Goal: Register for event/course

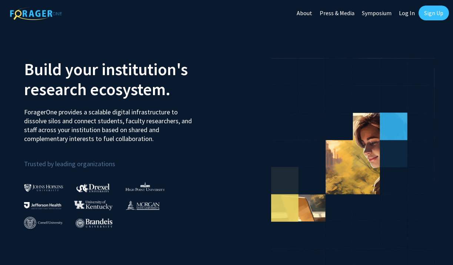
click at [430, 13] on link "Sign Up" at bounding box center [434, 13] width 30 height 15
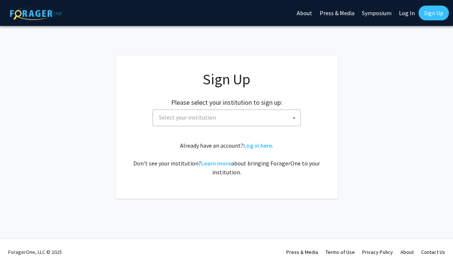
click at [235, 113] on span "Select your institution" at bounding box center [228, 117] width 144 height 15
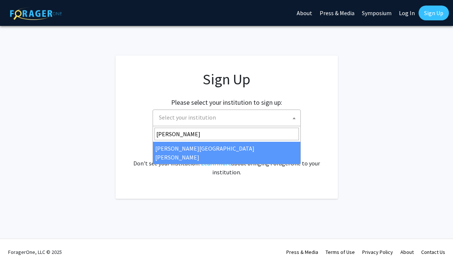
type input "johns"
select select "1"
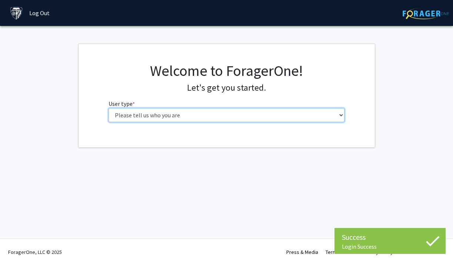
click at [220, 117] on select "Please tell us who you are Undergraduate Student Master's Student Doctoral Cand…" at bounding box center [227, 115] width 236 height 14
select select "2: masters"
click at [109, 108] on select "Please tell us who you are Undergraduate Student Master's Student Doctoral Cand…" at bounding box center [227, 115] width 236 height 14
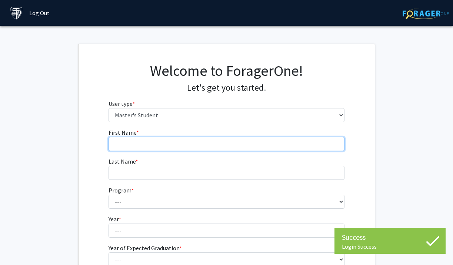
click at [220, 146] on input "First Name * required" at bounding box center [227, 144] width 236 height 14
type input "[PERSON_NAME]"
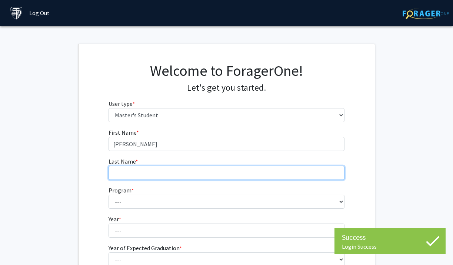
type input "[PERSON_NAME]"
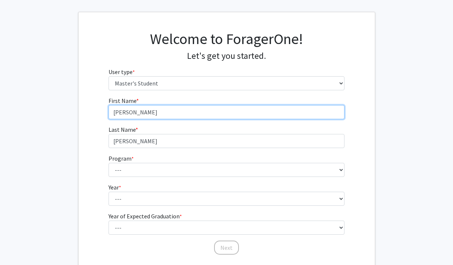
scroll to position [32, 0]
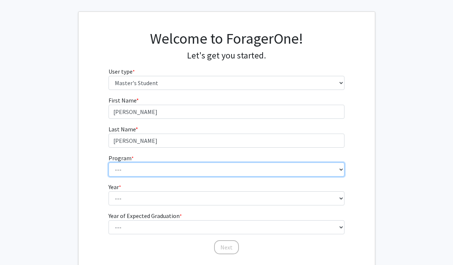
click at [179, 168] on select "--- Anatomy Education Applied and Computational Mathematics Applied Biomedical …" at bounding box center [227, 170] width 236 height 14
select select "23: 15"
click at [109, 163] on select "--- Anatomy Education Applied and Computational Mathematics Applied Biomedical …" at bounding box center [227, 170] width 236 height 14
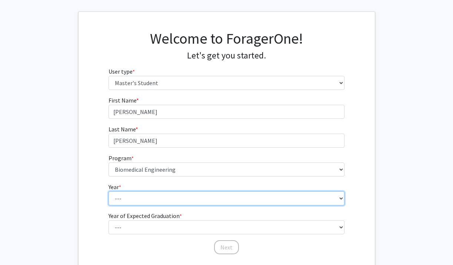
click at [182, 202] on select "--- First Year Second Year" at bounding box center [227, 199] width 236 height 14
select select "1: first_year"
click at [109, 192] on select "--- First Year Second Year" at bounding box center [227, 199] width 236 height 14
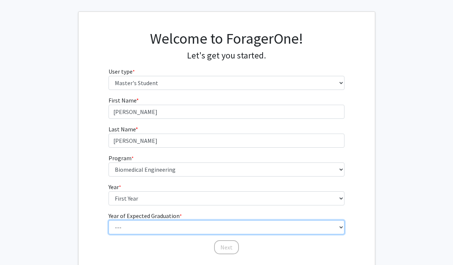
click at [177, 224] on select "--- 2025 2026 2027 2028 2029 2030 2031 2032 2033 2034" at bounding box center [227, 227] width 236 height 14
select select "2: 2026"
click at [109, 220] on select "--- 2025 2026 2027 2028 2029 2030 2031 2032 2033 2034" at bounding box center [227, 227] width 236 height 14
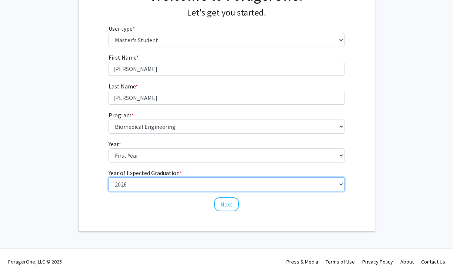
scroll to position [77, 0]
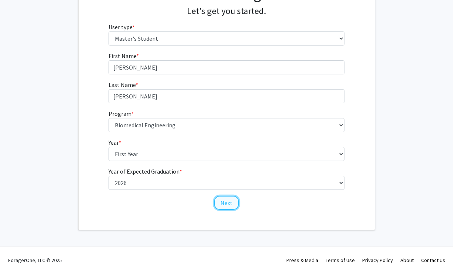
click at [223, 202] on button "Next" at bounding box center [226, 203] width 25 height 14
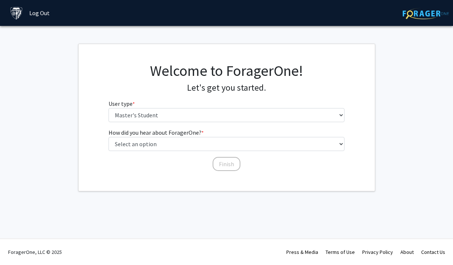
scroll to position [0, 0]
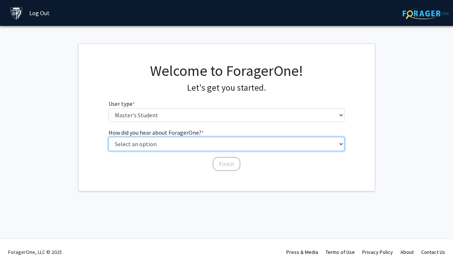
click at [189, 142] on select "Select an option Peer/student recommendation Faculty/staff recommendation Unive…" at bounding box center [227, 144] width 236 height 14
select select "1: peer_recommendation"
click at [109, 137] on select "Select an option Peer/student recommendation Faculty/staff recommendation Unive…" at bounding box center [227, 144] width 236 height 14
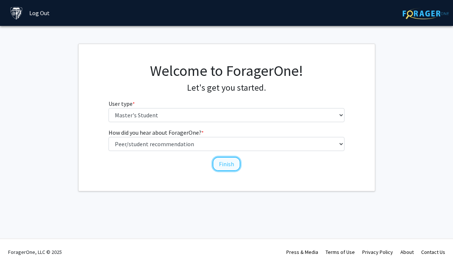
click at [221, 164] on button "Finish" at bounding box center [227, 164] width 28 height 14
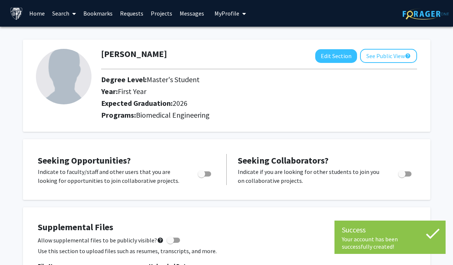
click at [63, 76] on img at bounding box center [64, 77] width 56 height 56
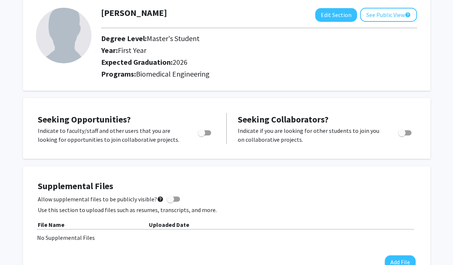
scroll to position [23, 0]
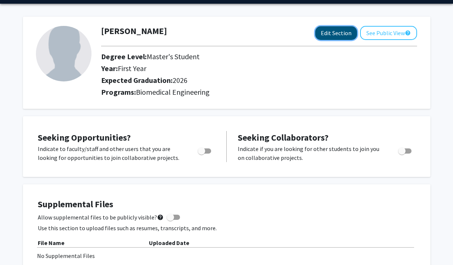
click at [343, 38] on button "Edit Section" at bounding box center [336, 33] width 42 height 14
select select "first_year"
select select "2026"
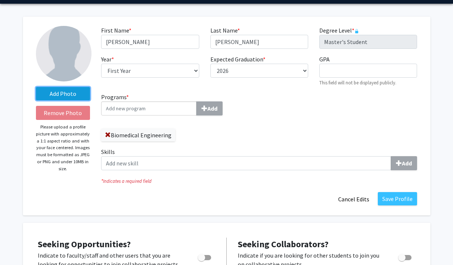
click at [78, 93] on label "Add Photo" at bounding box center [63, 93] width 54 height 13
click at [0, 0] on input "Add Photo" at bounding box center [0, 0] width 0 height 0
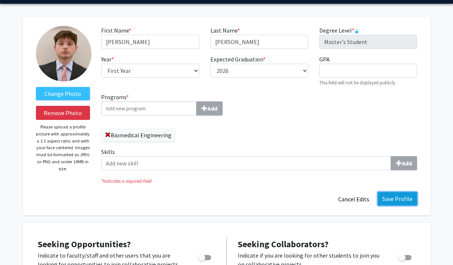
click at [396, 199] on button "Save Profile" at bounding box center [397, 198] width 39 height 13
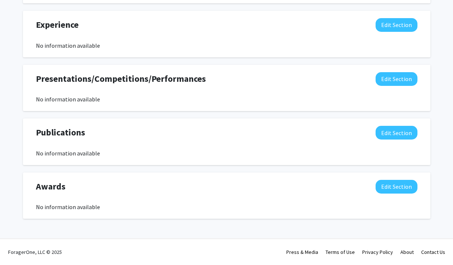
scroll to position [0, 0]
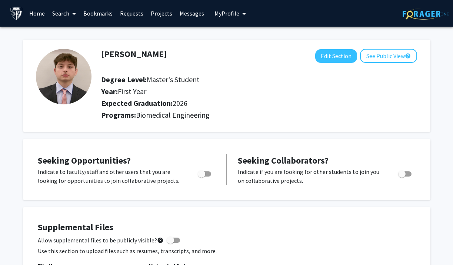
click at [70, 12] on span at bounding box center [72, 14] width 7 height 26
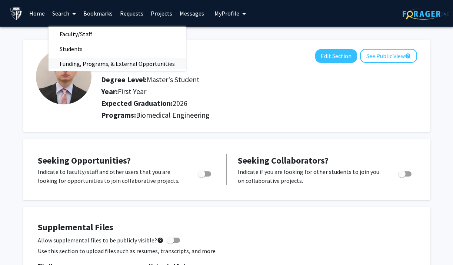
click at [91, 63] on span "Funding, Programs, & External Opportunities" at bounding box center [117, 63] width 137 height 15
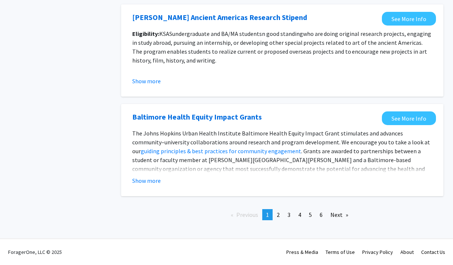
scroll to position [838, 0]
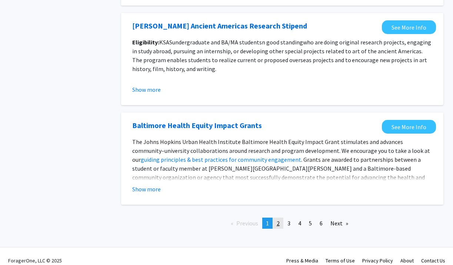
click at [276, 223] on link "page 2" at bounding box center [278, 223] width 10 height 11
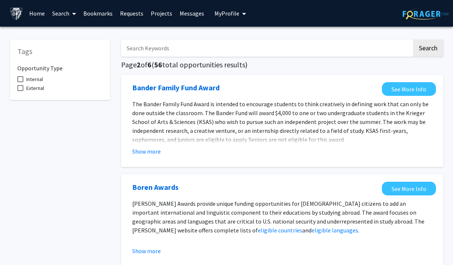
click at [223, 51] on input "Search Keywords" at bounding box center [266, 48] width 291 height 17
type input "protein"
click at [413, 40] on button "Search" at bounding box center [428, 48] width 30 height 17
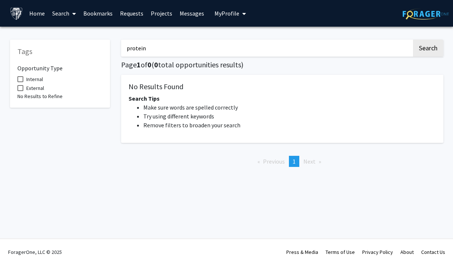
drag, startPoint x: 208, startPoint y: 50, endPoint x: 124, endPoint y: 51, distance: 83.7
click at [124, 51] on input "protein" at bounding box center [266, 48] width 291 height 17
type input "medical"
click at [413, 40] on button "Search" at bounding box center [428, 48] width 30 height 17
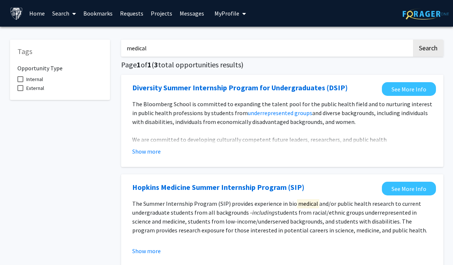
drag, startPoint x: 186, startPoint y: 54, endPoint x: 118, endPoint y: 48, distance: 68.8
click at [118, 48] on div "medical Search Page 1 of 1 ( 3 total opportunities results) Diversity Summer In…" at bounding box center [282, 218] width 333 height 373
click at [426, 46] on button "Search" at bounding box center [428, 48] width 30 height 17
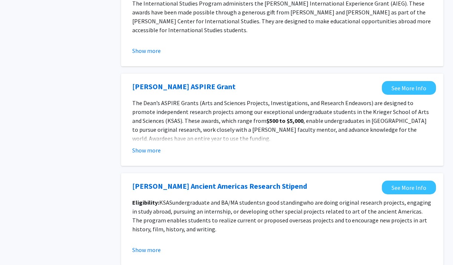
scroll to position [847, 0]
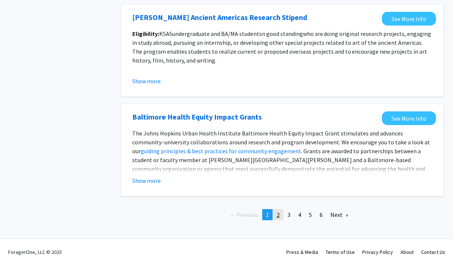
click at [280, 216] on link "page 2" at bounding box center [278, 214] width 10 height 11
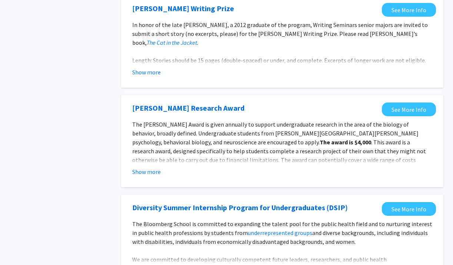
scroll to position [876, 0]
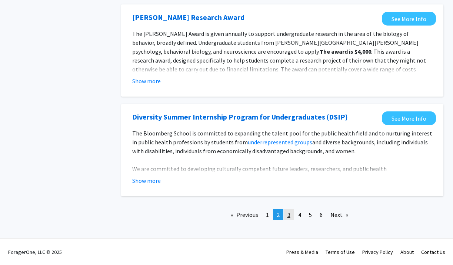
click at [287, 218] on span "3" at bounding box center [288, 214] width 3 height 7
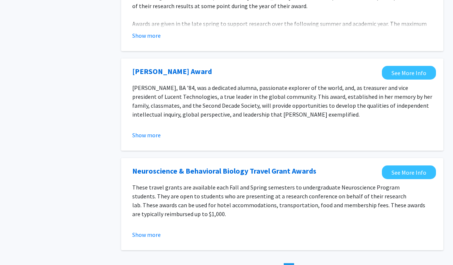
scroll to position [856, 0]
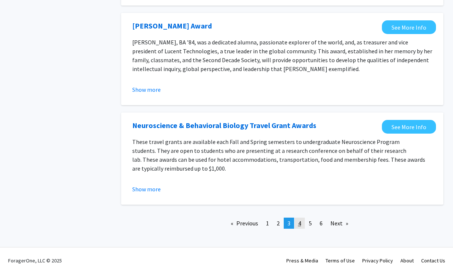
click at [300, 220] on span "4" at bounding box center [299, 223] width 3 height 7
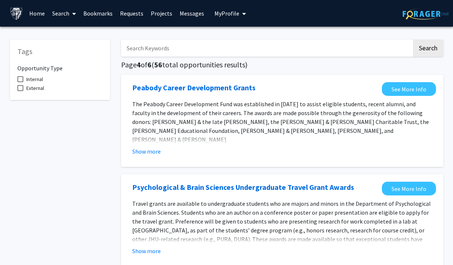
click at [156, 14] on link "Projects" at bounding box center [161, 13] width 29 height 26
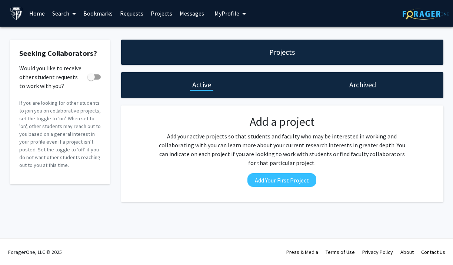
click at [37, 14] on link "Home" at bounding box center [37, 13] width 23 height 26
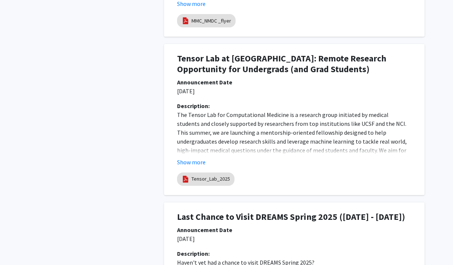
scroll to position [679, 0]
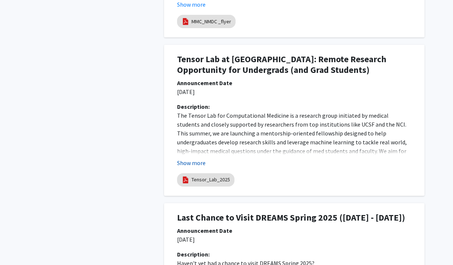
click at [198, 160] on button "Show more" at bounding box center [191, 163] width 29 height 9
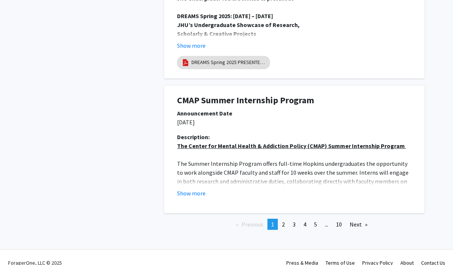
scroll to position [1796, 0]
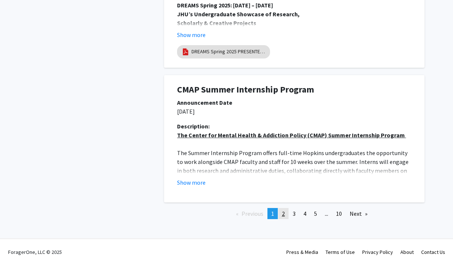
click at [286, 217] on link "page 2" at bounding box center [283, 213] width 10 height 11
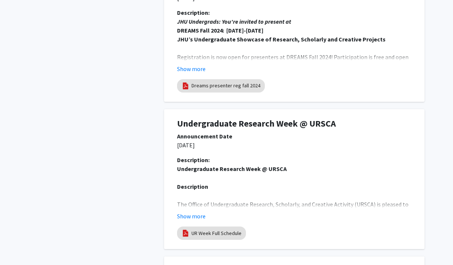
scroll to position [1257, 0]
